Goal: Task Accomplishment & Management: Manage account settings

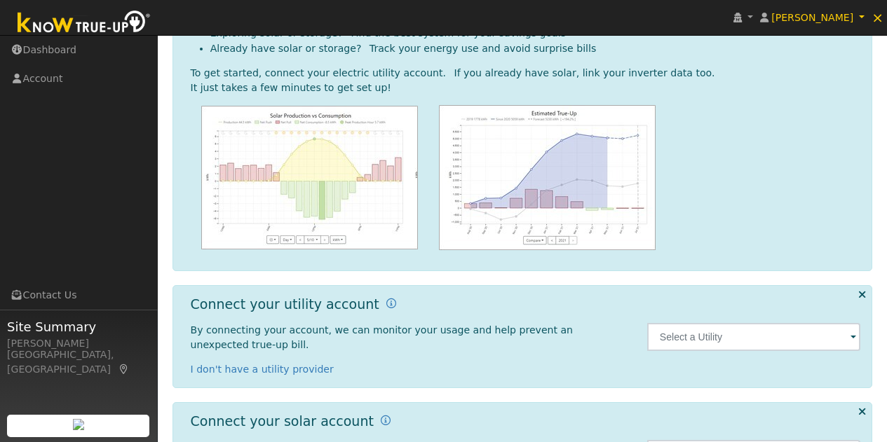
scroll to position [191, 0]
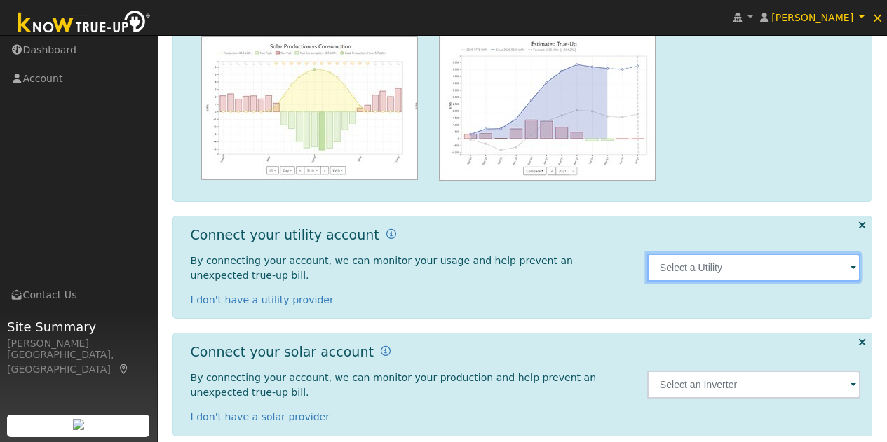
click at [847, 261] on input "text" at bounding box center [754, 268] width 214 height 28
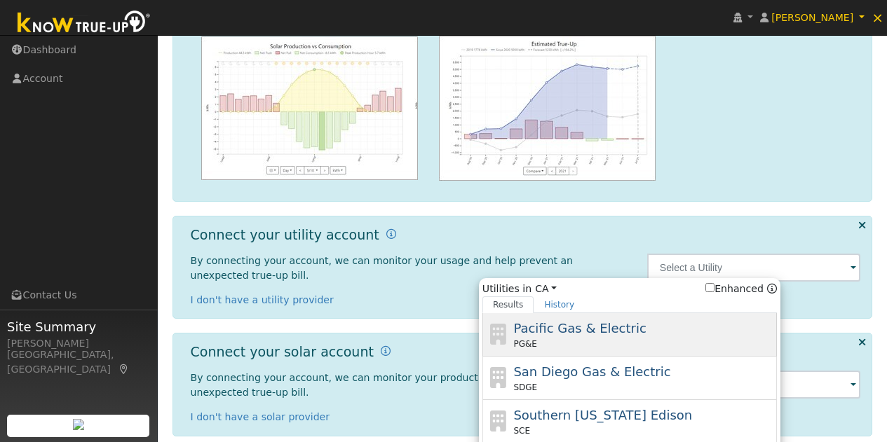
click at [609, 338] on div "PG&E" at bounding box center [643, 344] width 260 height 13
type input "PG&E"
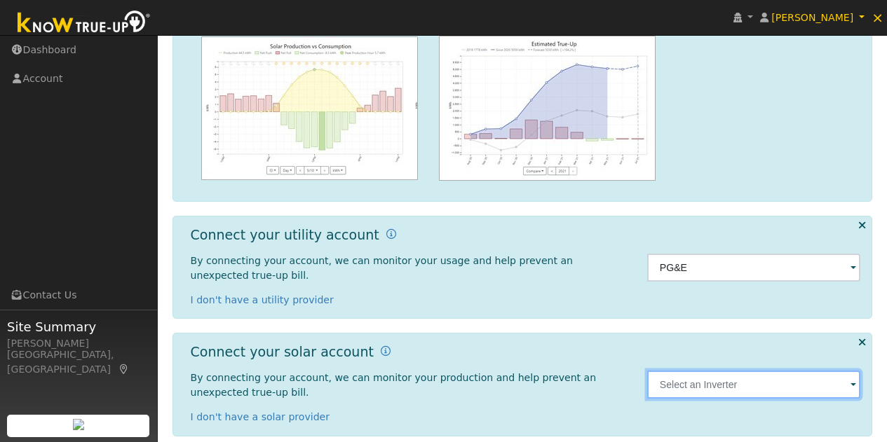
click at [782, 374] on input "text" at bounding box center [754, 385] width 214 height 28
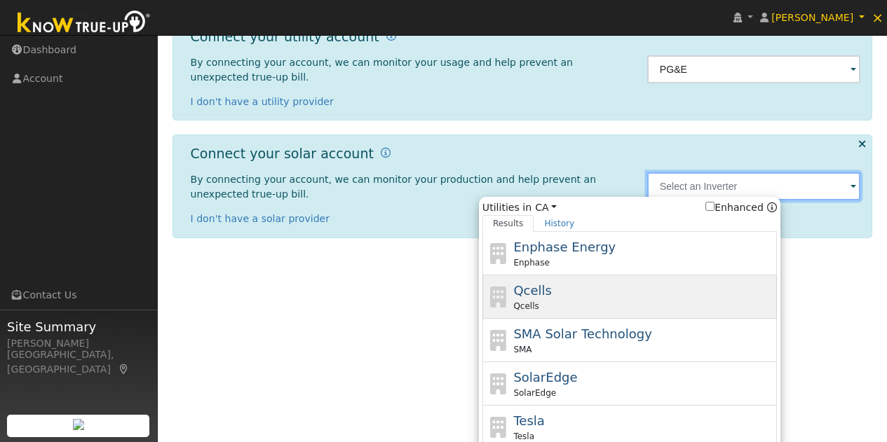
scroll to position [401, 0]
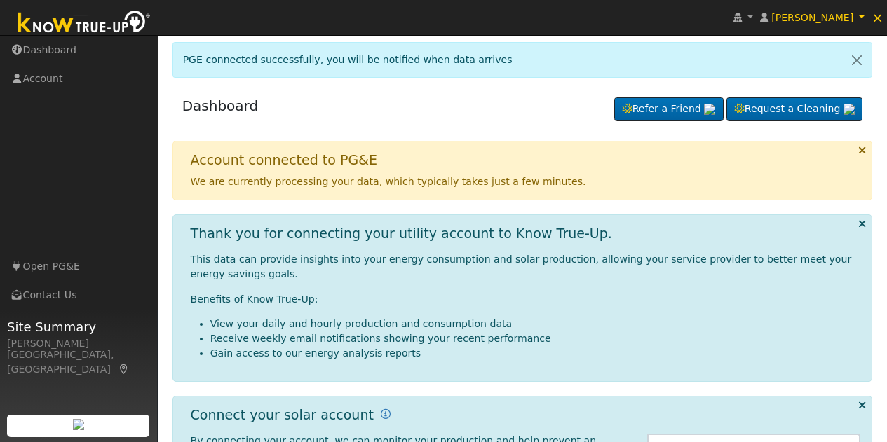
click at [102, 28] on img at bounding box center [84, 24] width 147 height 32
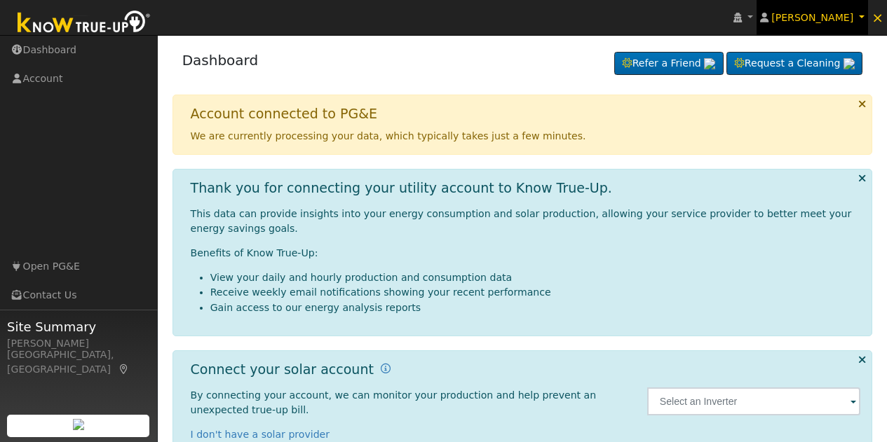
click at [844, 20] on span "[PERSON_NAME]" at bounding box center [812, 17] width 82 height 11
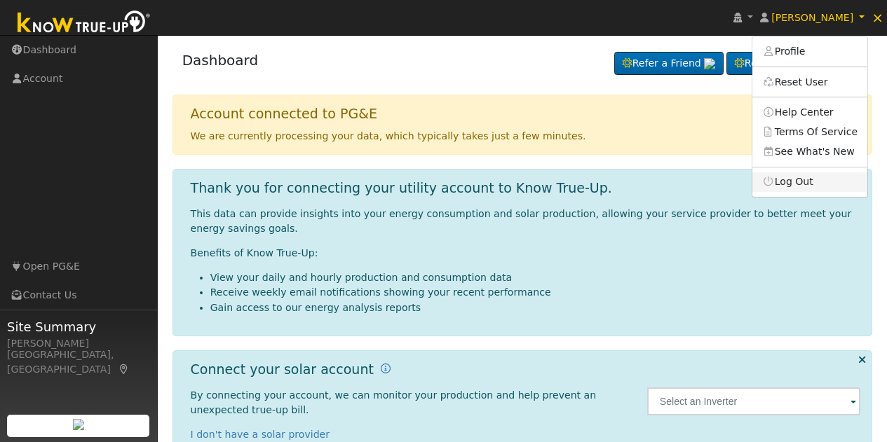
click at [828, 178] on link "Log Out" at bounding box center [809, 182] width 115 height 20
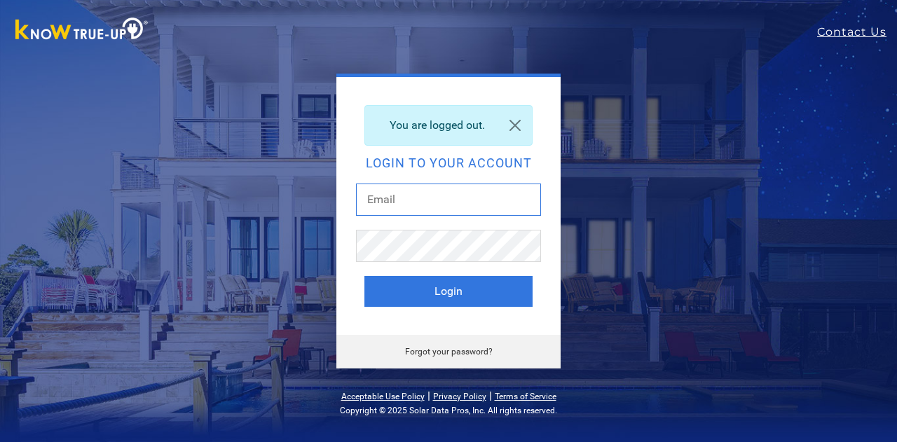
click at [421, 190] on input "text" at bounding box center [448, 200] width 185 height 32
type input "dgibby024@gmail.com"
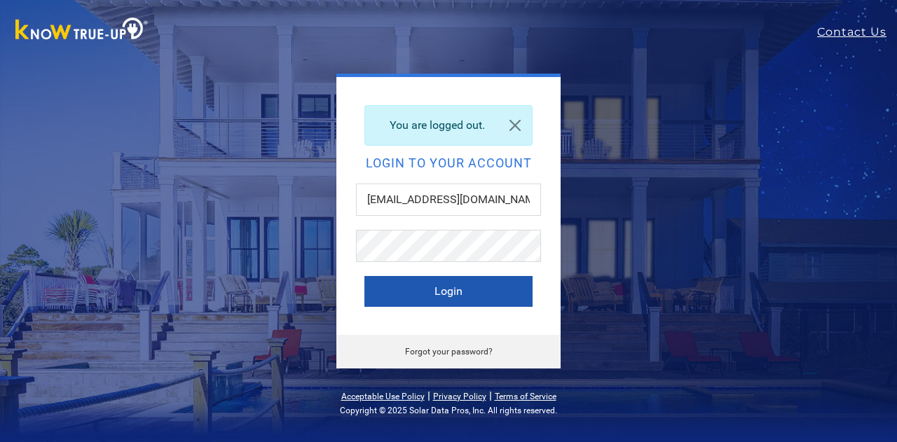
click at [456, 300] on button "Login" at bounding box center [449, 291] width 168 height 31
